Goal: Information Seeking & Learning: Learn about a topic

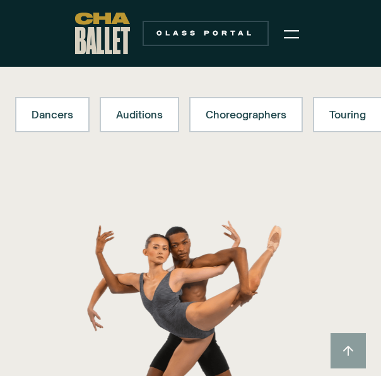
scroll to position [126, 0]
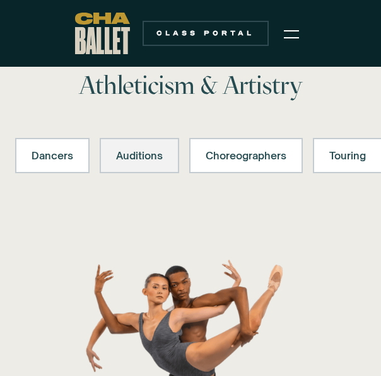
click at [134, 164] on link "Auditions" at bounding box center [139, 155] width 79 height 35
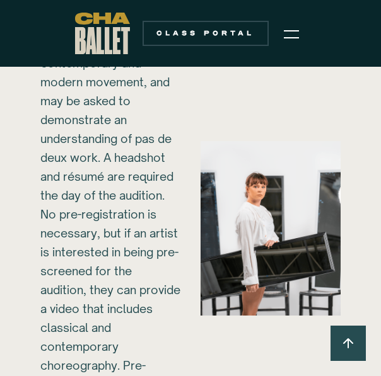
scroll to position [4686, 0]
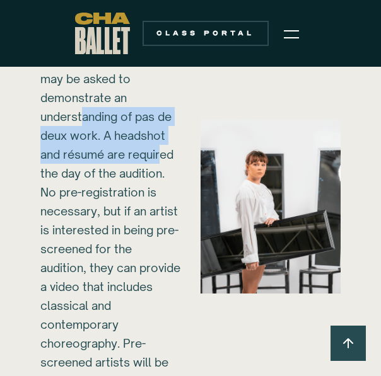
drag, startPoint x: 98, startPoint y: 120, endPoint x: 164, endPoint y: 155, distance: 74.4
click at [164, 155] on div "[DATE] @ CHA Ballet [STREET_ADDRESS] ‍ Chattanooga Ballet is seeking to hire [D…" at bounding box center [110, 98] width 140 height 662
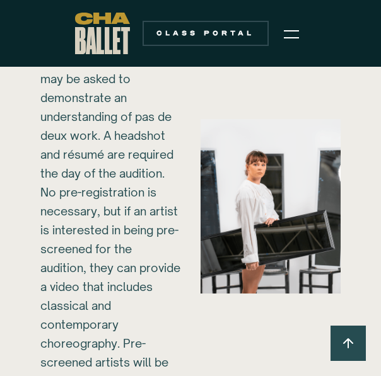
click at [141, 262] on div "[DATE] @ CHA Ballet [STREET_ADDRESS] ‍ Chattanooga Ballet is seeking to hire [D…" at bounding box center [110, 98] width 140 height 662
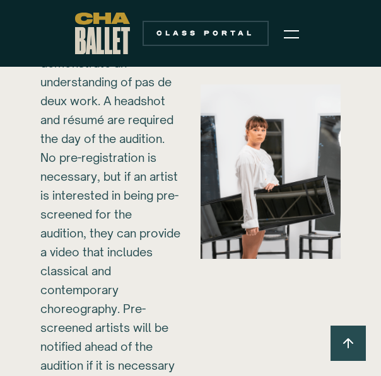
scroll to position [4749, 0]
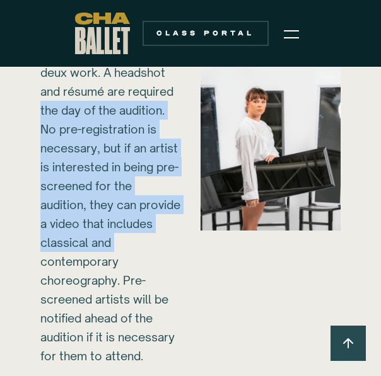
drag, startPoint x: 41, startPoint y: 108, endPoint x: 121, endPoint y: 261, distance: 172.2
click at [121, 261] on div "[DATE] @ CHA Ballet [STREET_ADDRESS] ‍ Chattanooga Ballet is seeking to hire [D…" at bounding box center [110, 35] width 140 height 662
copy div "No pre-registration is necessary, but if an artist is interested in being pre-s…"
click at [156, 248] on div "[DATE] @ CHA Ballet [STREET_ADDRESS] ‍ Chattanooga Ballet is seeking to hire [D…" at bounding box center [110, 35] width 140 height 662
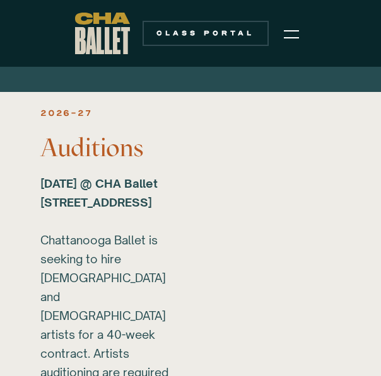
scroll to position [4308, 0]
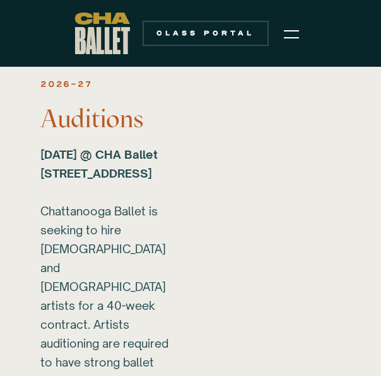
drag, startPoint x: 38, startPoint y: 151, endPoint x: 172, endPoint y: 209, distance: 145.9
copy strong "[DATE] @ CHA Ballet [STREET_ADDRESS]"
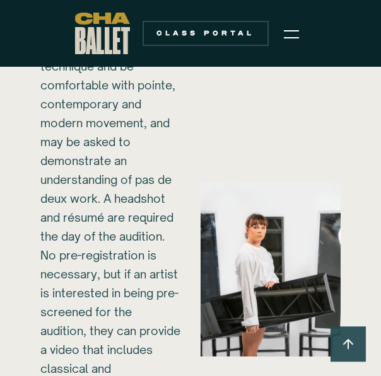
click at [209, 307] on img at bounding box center [270, 269] width 140 height 175
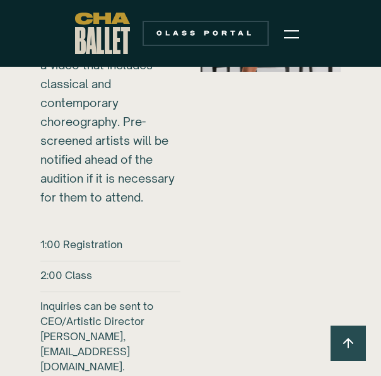
scroll to position [4938, 0]
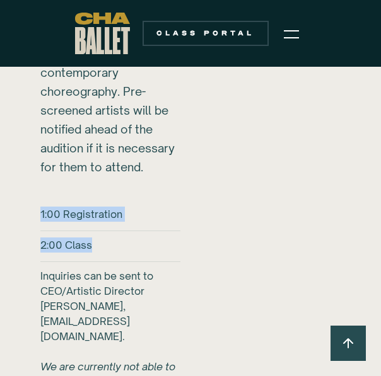
drag, startPoint x: 39, startPoint y: 190, endPoint x: 108, endPoint y: 238, distance: 83.9
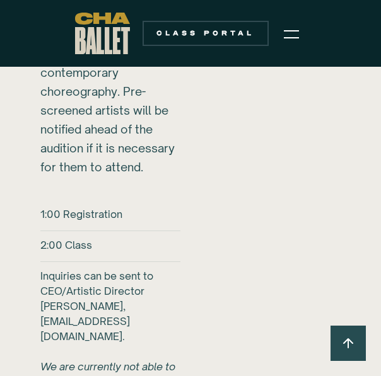
click at [175, 244] on div "1:00 Registration 2:00 Class Inquiries can be sent to CEO/Artistic Director [PE…" at bounding box center [110, 322] width 140 height 231
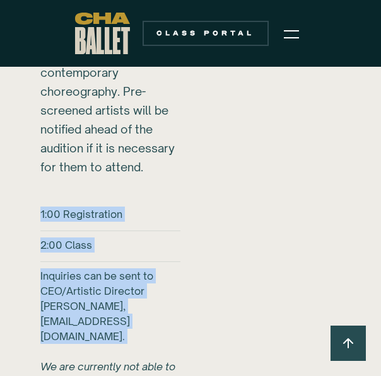
drag, startPoint x: 38, startPoint y: 192, endPoint x: 173, endPoint y: 311, distance: 179.9
copy div "1:00 Registration 2:00 Class Inquiries can be sent to CEO/Artistic Director [PE…"
